Goal: Transaction & Acquisition: Purchase product/service

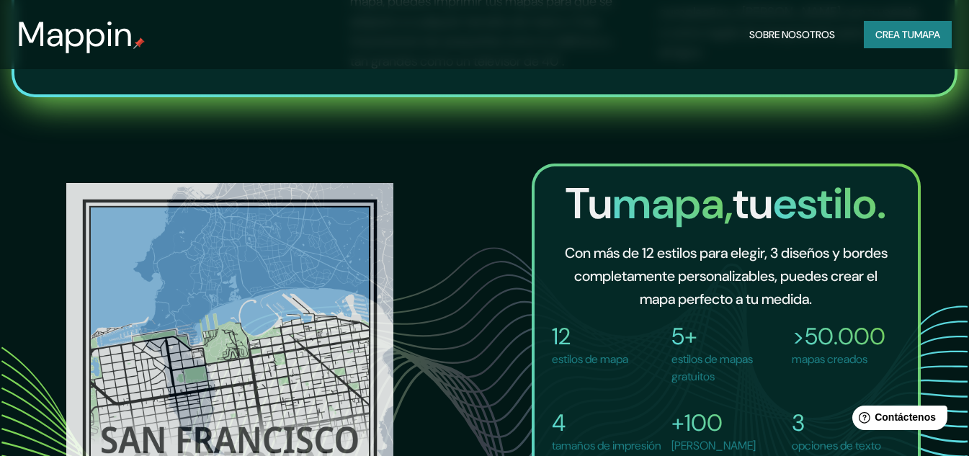
scroll to position [1008, 0]
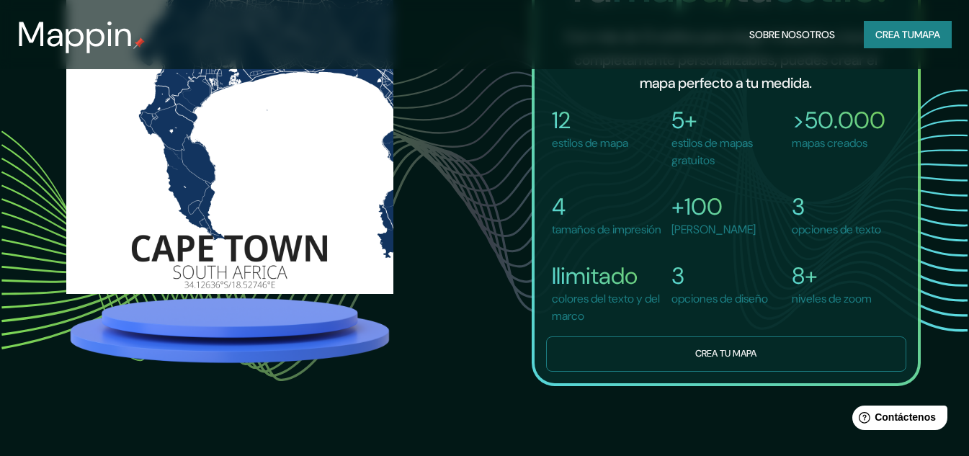
click at [707, 359] on font "Crea tu mapa" at bounding box center [725, 353] width 61 height 12
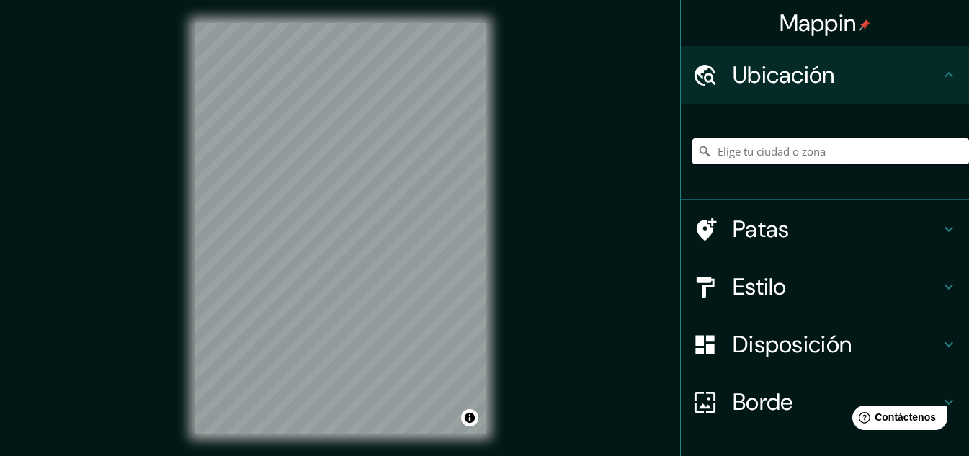
click at [727, 148] on input "Elige tu ciudad o zona" at bounding box center [830, 151] width 277 height 26
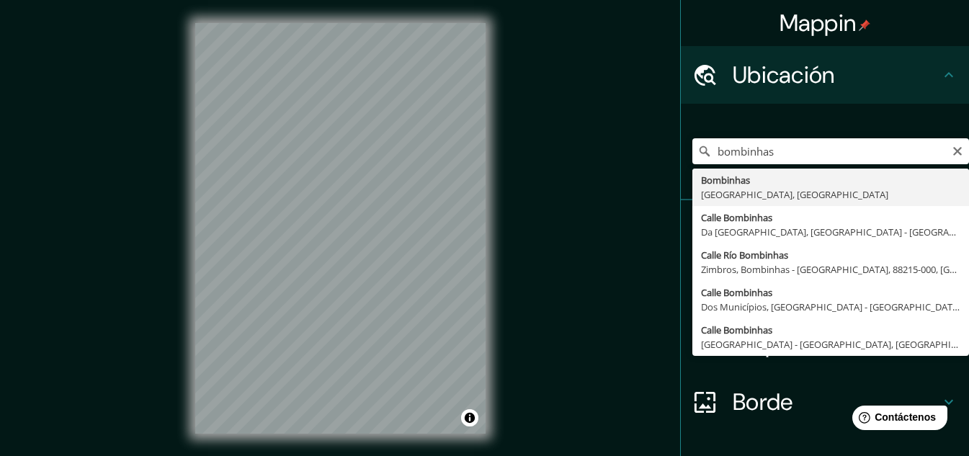
type input "Bombinhas, [GEOGRAPHIC_DATA], [GEOGRAPHIC_DATA]"
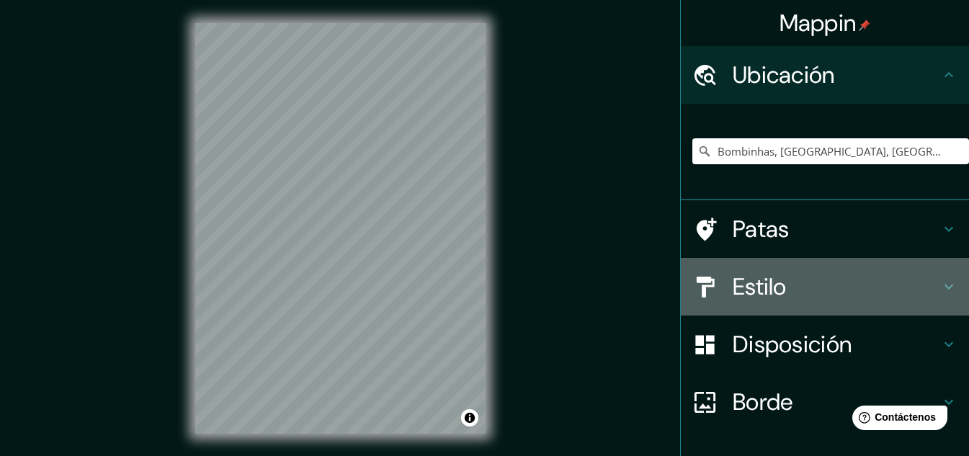
click at [940, 286] on icon at bounding box center [948, 286] width 17 height 17
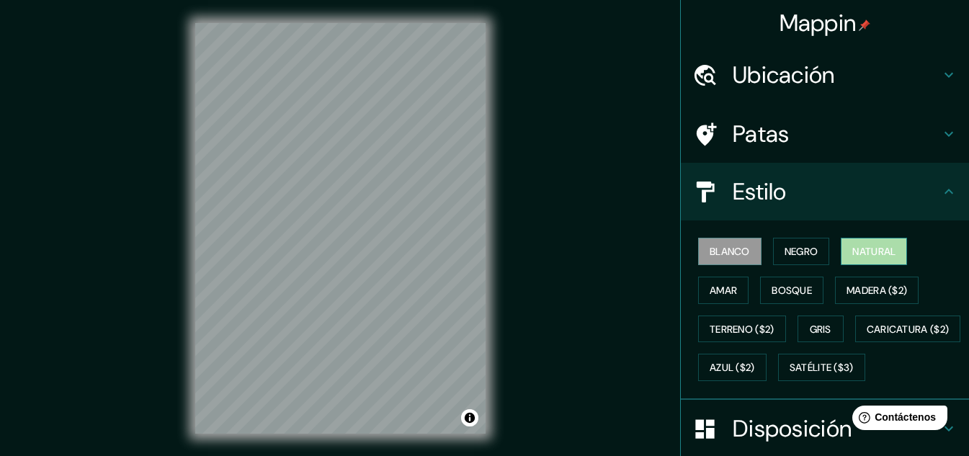
click at [852, 246] on font "Natural" at bounding box center [873, 251] width 43 height 13
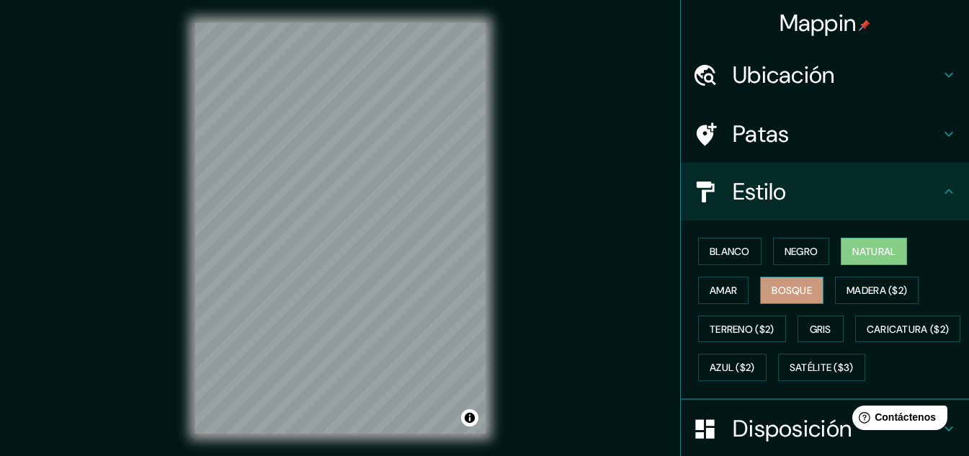
click at [777, 291] on font "Bosque" at bounding box center [791, 290] width 40 height 13
click at [722, 295] on font "Amar" at bounding box center [722, 290] width 27 height 13
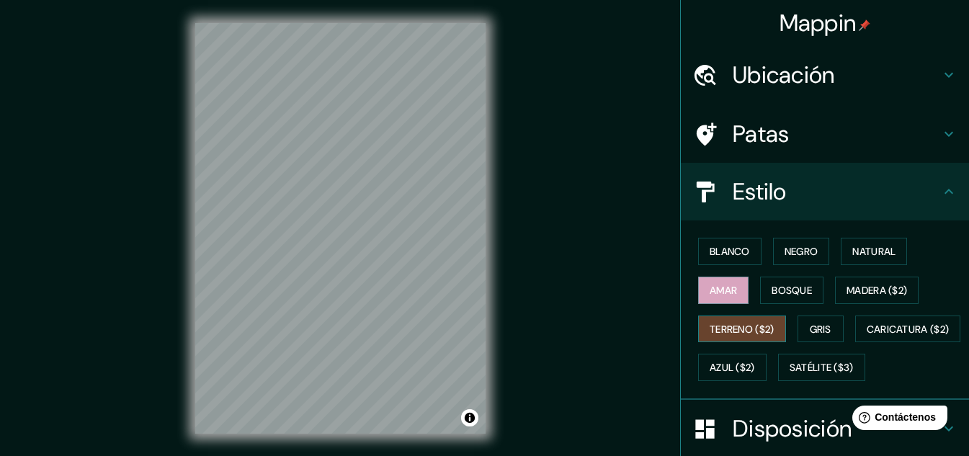
click at [750, 320] on font "Terreno ($2)" at bounding box center [741, 329] width 65 height 19
click at [809, 328] on font "Gris" at bounding box center [820, 329] width 22 height 13
click at [748, 330] on font "Terreno ($2)" at bounding box center [741, 329] width 65 height 13
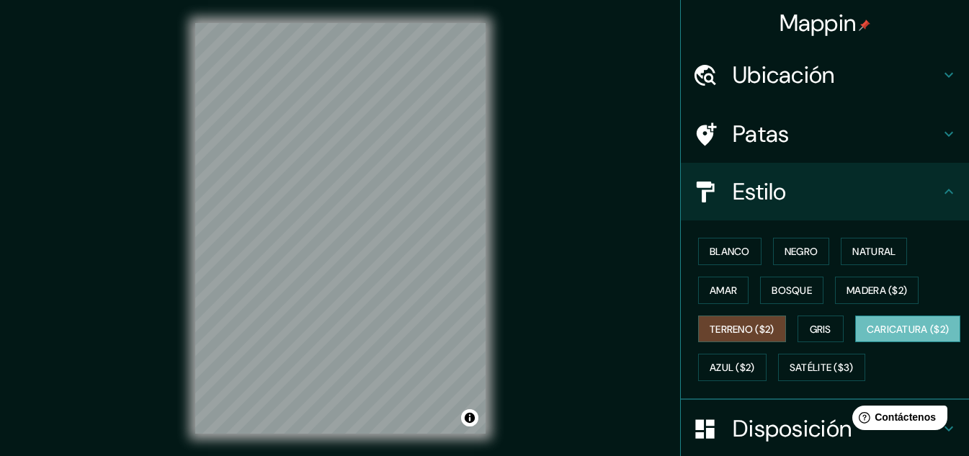
click at [866, 336] on font "Caricatura ($2)" at bounding box center [907, 329] width 83 height 13
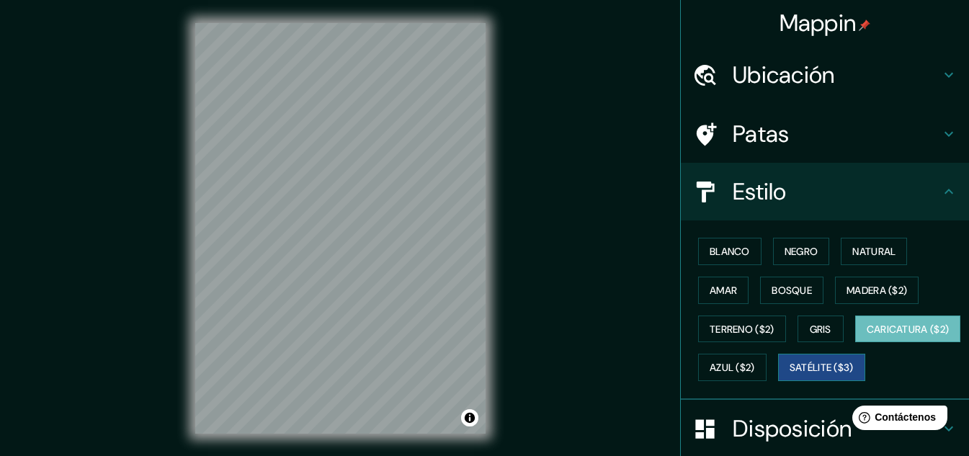
click at [789, 374] on font "Satélite ($3)" at bounding box center [821, 368] width 64 height 13
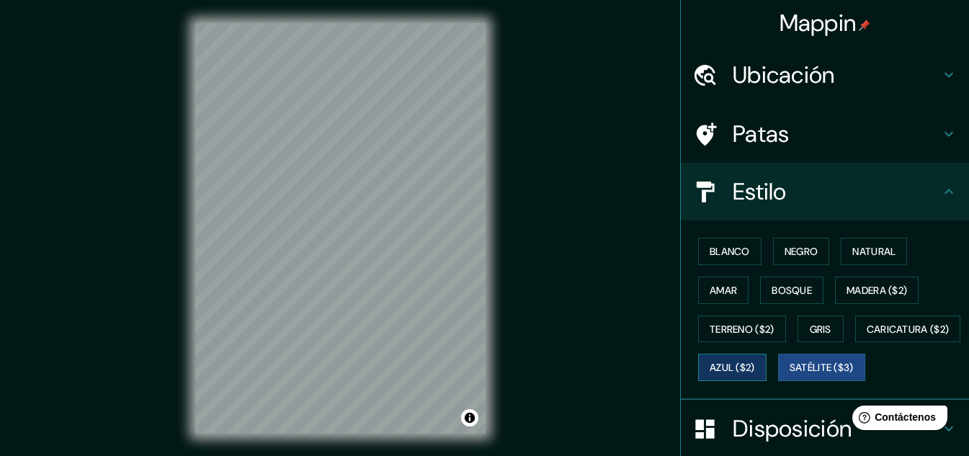
click at [755, 359] on font "Azul ($2)" at bounding box center [731, 367] width 45 height 19
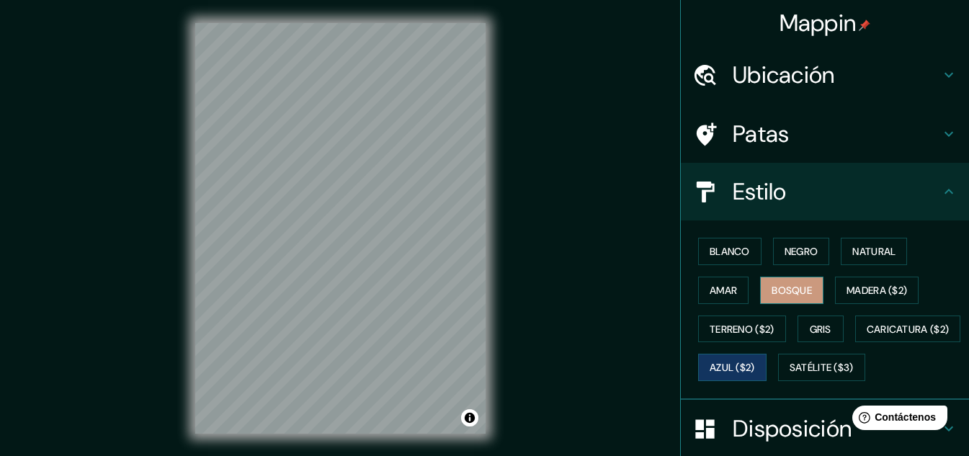
click at [777, 295] on font "Bosque" at bounding box center [791, 290] width 40 height 13
click at [713, 286] on font "Amar" at bounding box center [722, 290] width 27 height 13
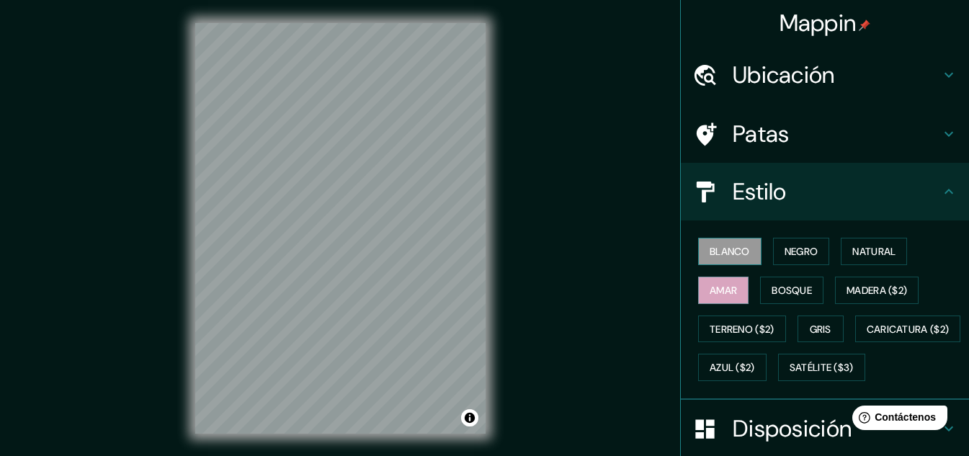
click at [717, 251] on font "Blanco" at bounding box center [729, 251] width 40 height 13
click at [786, 248] on font "Negro" at bounding box center [801, 251] width 34 height 13
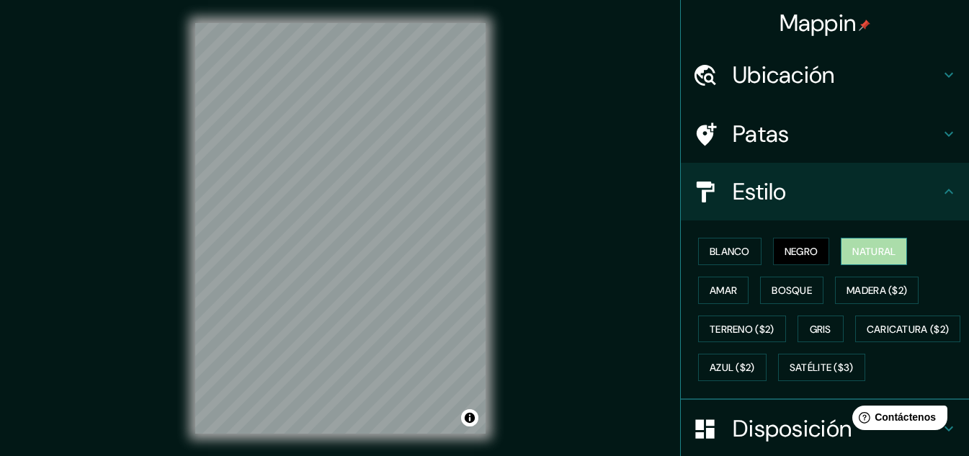
click at [852, 247] on font "Natural" at bounding box center [873, 251] width 43 height 13
click at [799, 252] on font "Negro" at bounding box center [801, 251] width 34 height 13
click at [926, 190] on h4 "Estilo" at bounding box center [835, 191] width 207 height 29
click at [940, 187] on icon at bounding box center [948, 191] width 17 height 17
click at [944, 191] on icon at bounding box center [948, 191] width 9 height 5
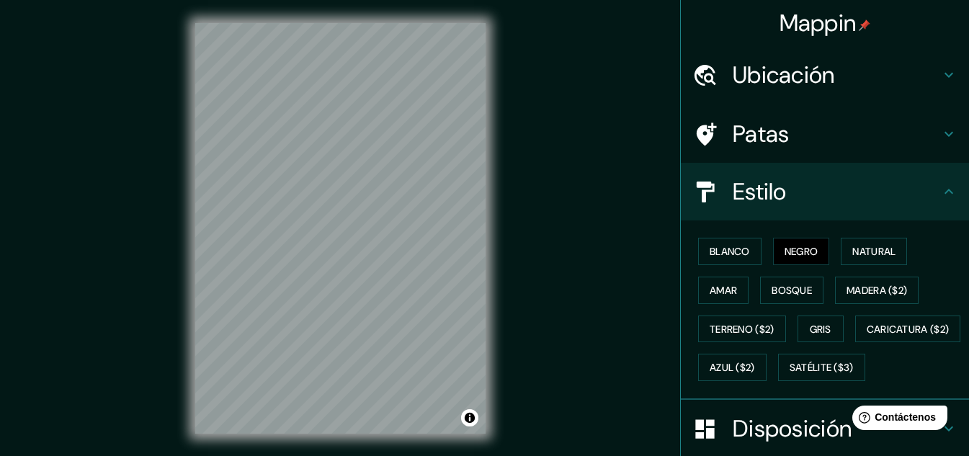
click at [940, 197] on icon at bounding box center [948, 191] width 17 height 17
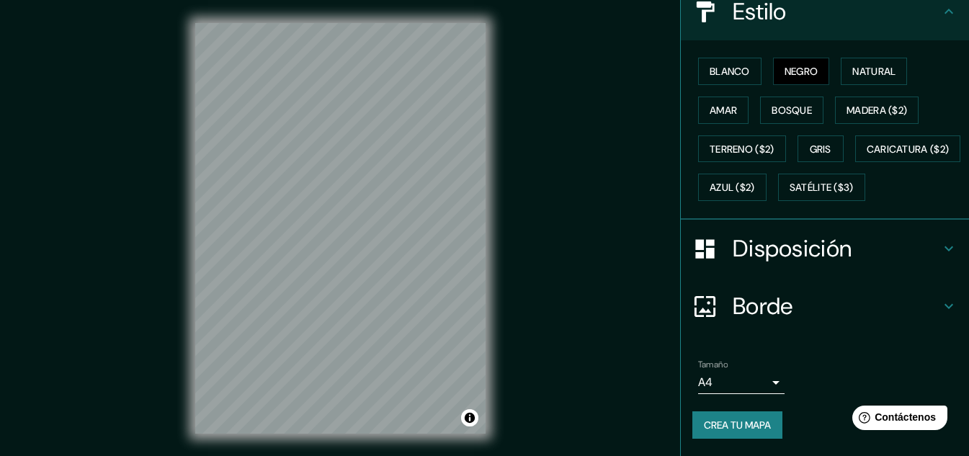
scroll to position [218, 0]
click at [928, 265] on div "Disposición" at bounding box center [825, 249] width 288 height 58
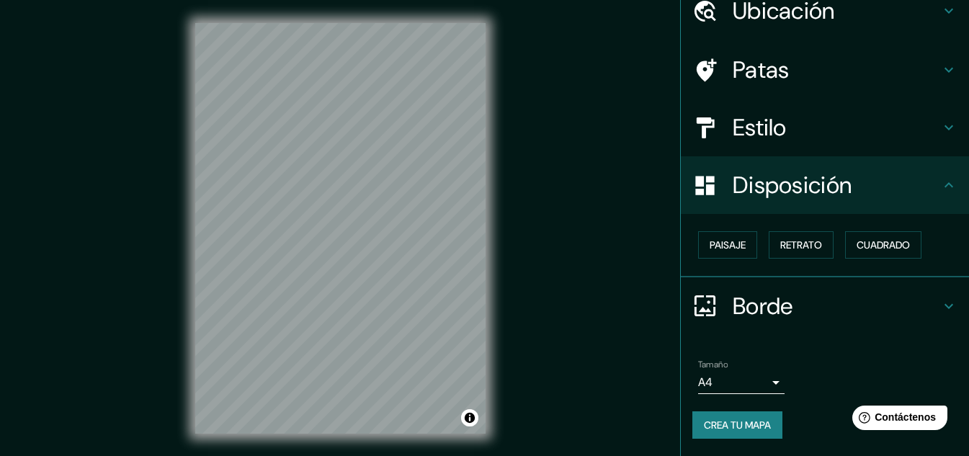
scroll to position [63, 0]
click at [780, 251] on font "Retrato" at bounding box center [801, 245] width 42 height 13
click at [718, 251] on font "Paisaje" at bounding box center [727, 245] width 36 height 13
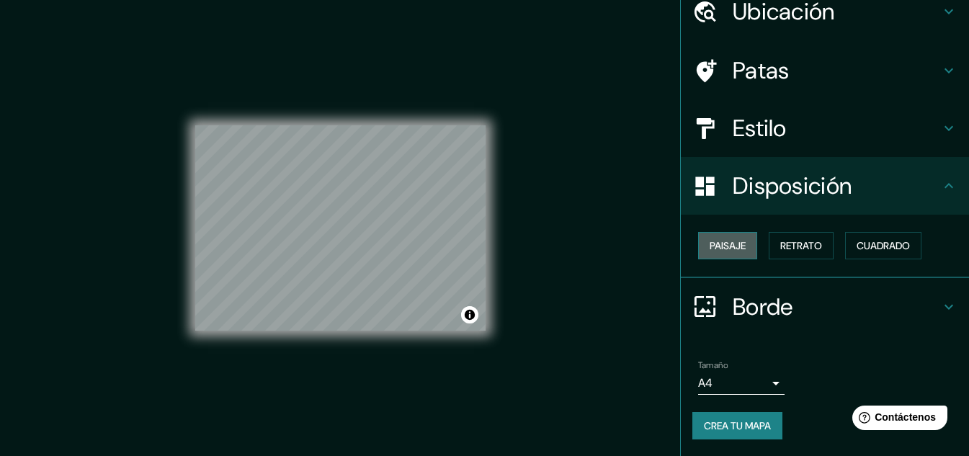
click at [722, 248] on font "Paisaje" at bounding box center [727, 245] width 36 height 13
click at [780, 246] on font "Retrato" at bounding box center [801, 245] width 42 height 13
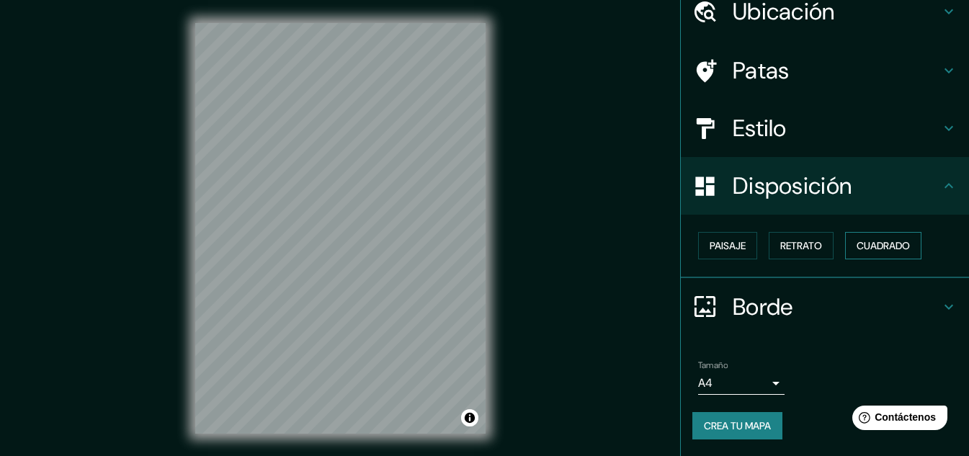
click at [856, 246] on font "Cuadrado" at bounding box center [882, 245] width 53 height 13
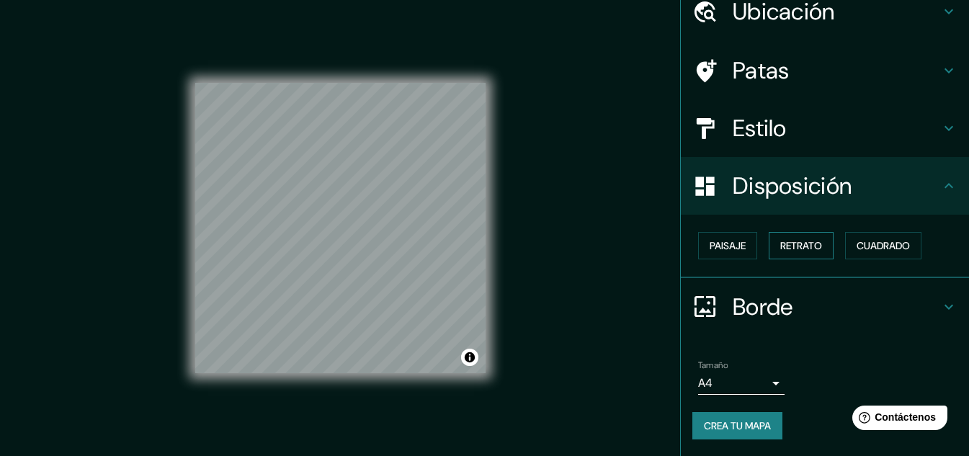
click at [790, 249] on font "Retrato" at bounding box center [801, 245] width 42 height 13
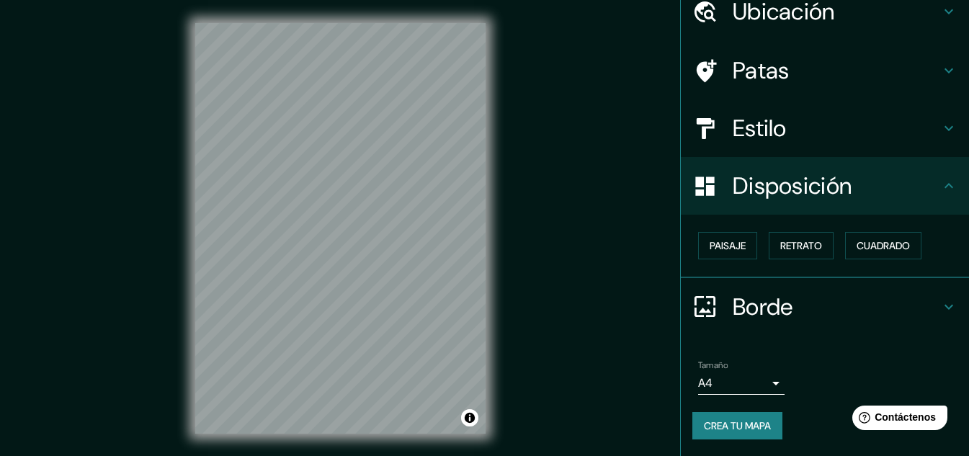
click at [940, 187] on icon at bounding box center [948, 185] width 17 height 17
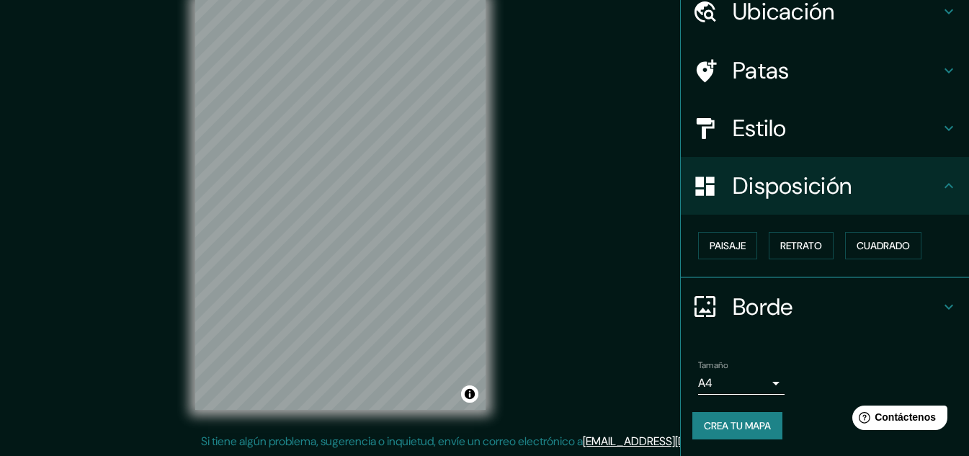
click at [896, 305] on h4 "Borde" at bounding box center [835, 306] width 207 height 29
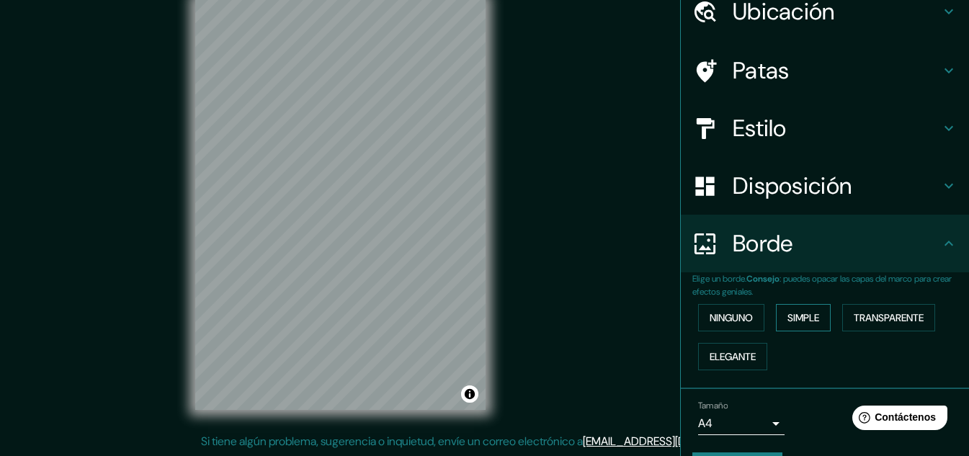
click at [787, 314] on font "Simple" at bounding box center [803, 317] width 32 height 13
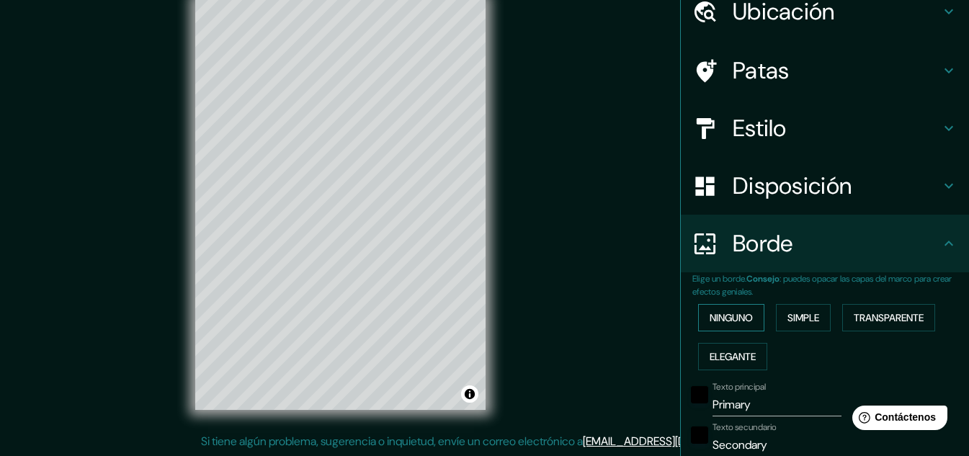
click at [740, 317] on font "Ninguno" at bounding box center [730, 317] width 43 height 13
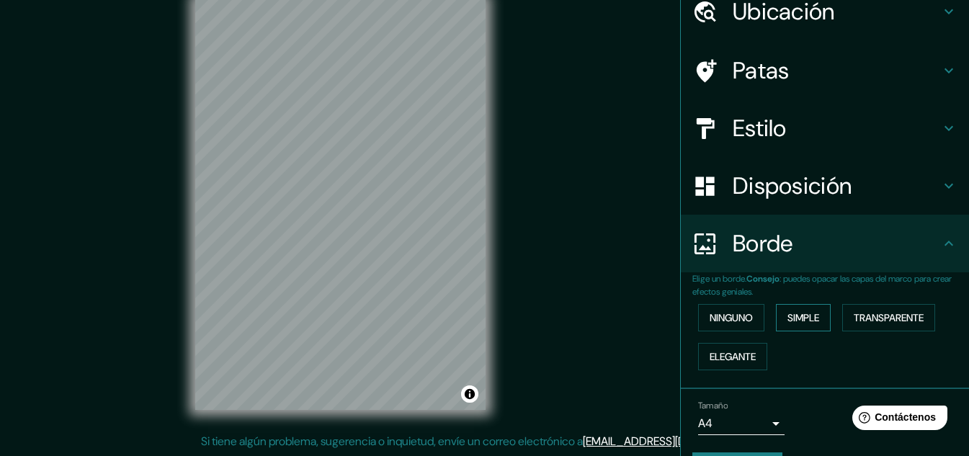
click at [787, 318] on font "Simple" at bounding box center [803, 317] width 32 height 13
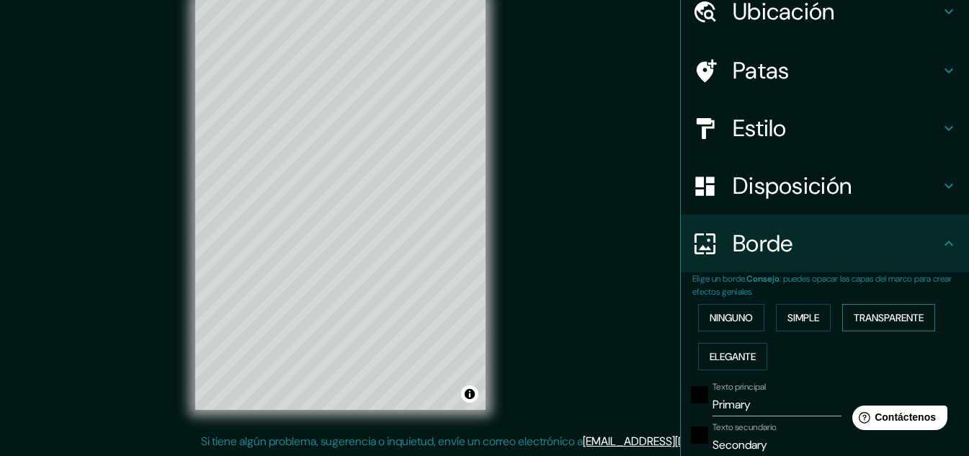
click at [884, 318] on font "Transparente" at bounding box center [888, 317] width 70 height 13
click at [737, 351] on font "Elegante" at bounding box center [732, 356] width 46 height 13
click at [725, 322] on font "Ninguno" at bounding box center [730, 317] width 43 height 13
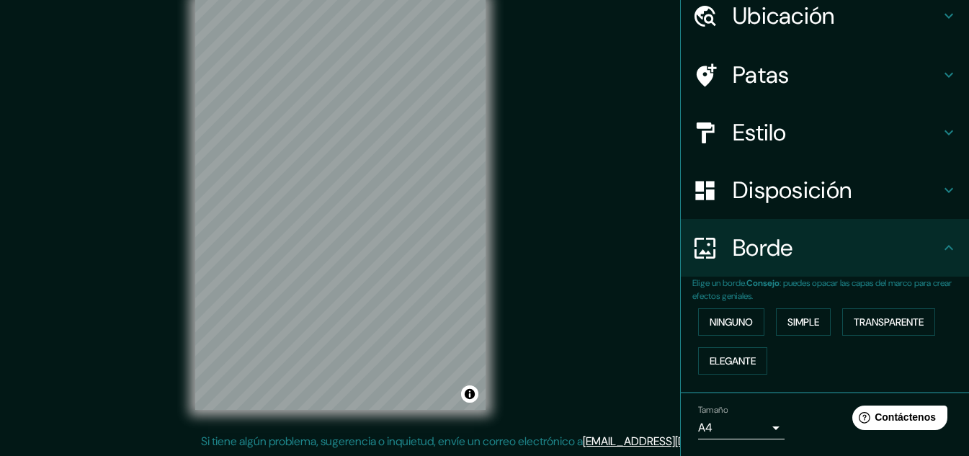
scroll to position [0, 0]
